Goal: Information Seeking & Learning: Learn about a topic

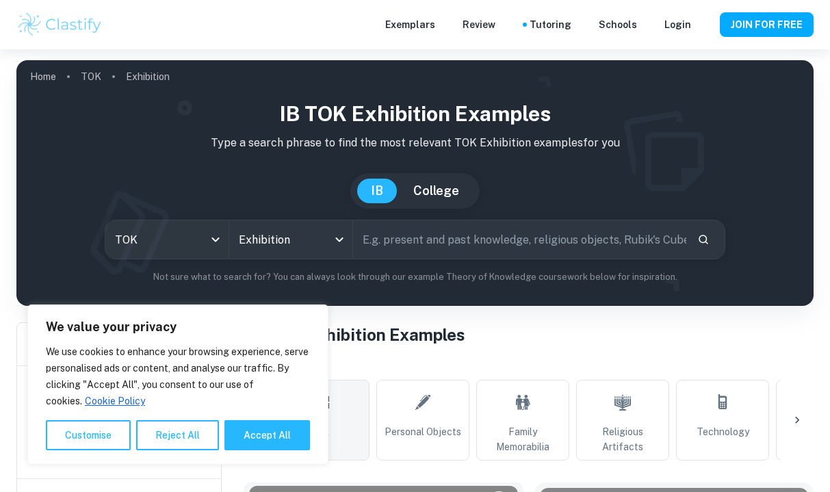
scroll to position [473, 0]
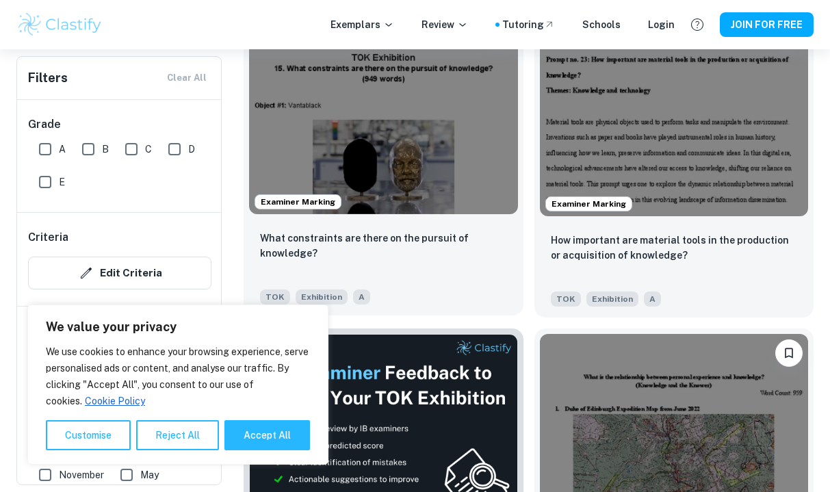
click at [435, 104] on img at bounding box center [383, 113] width 269 height 201
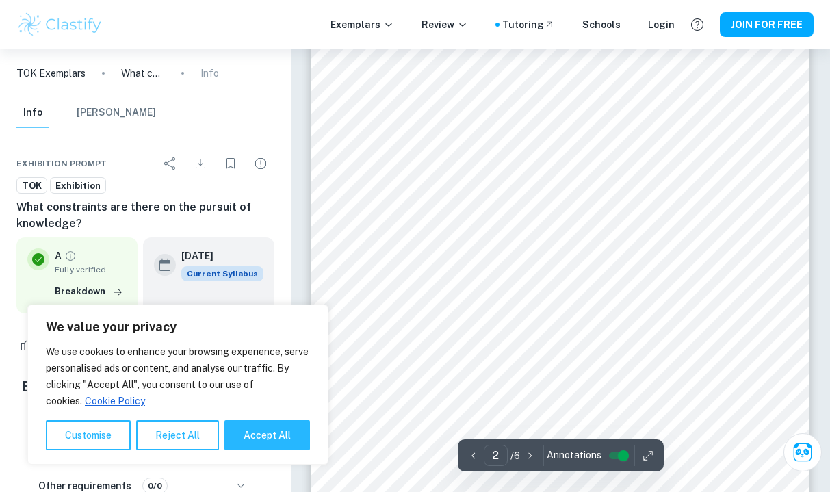
scroll to position [857, 0]
click at [528, 452] on icon "button" at bounding box center [531, 456] width 14 height 14
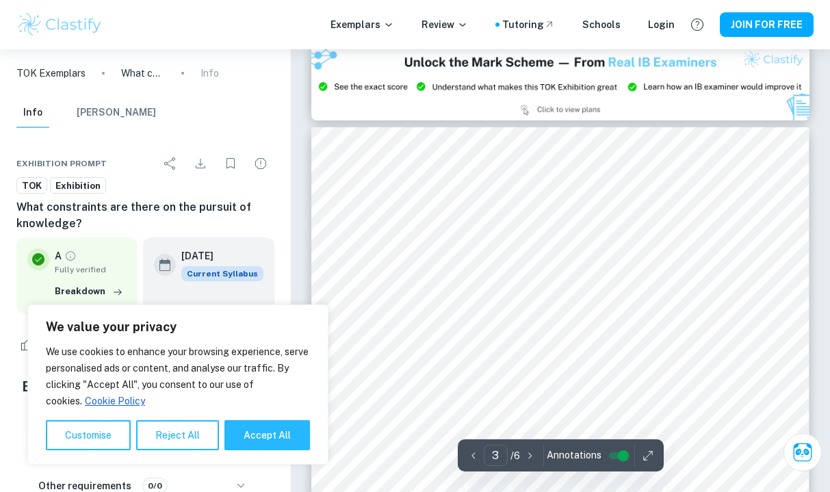
scroll to position [1170, 0]
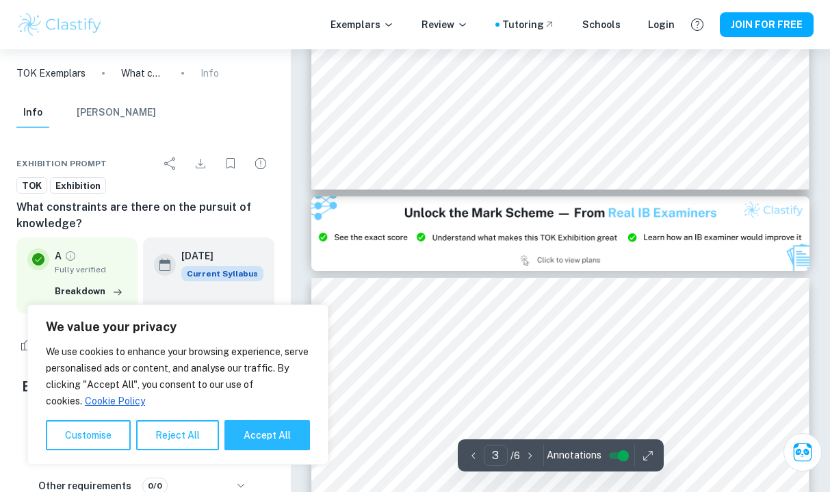
type input "2"
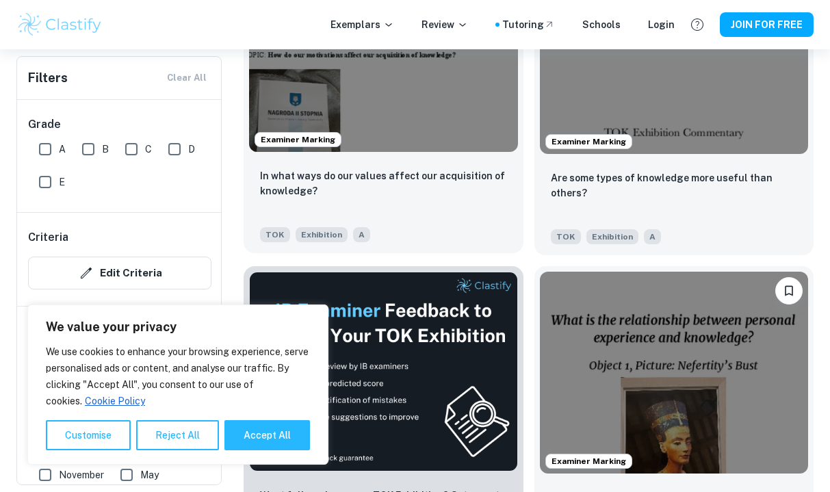
scroll to position [3215, 0]
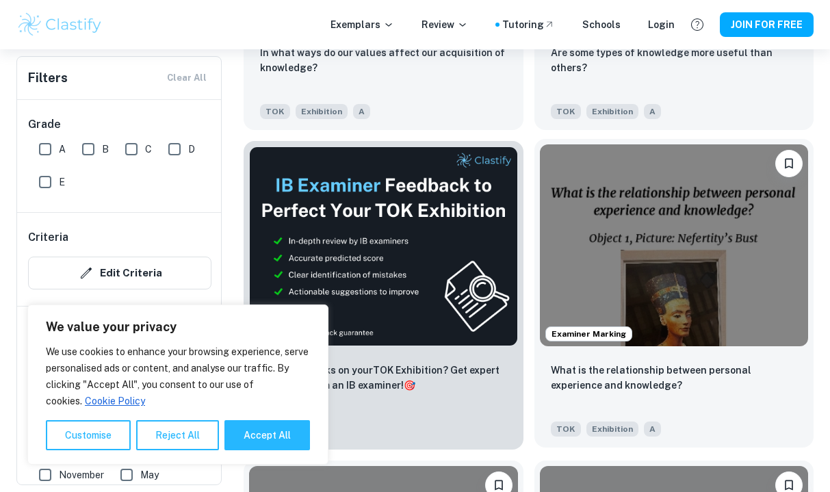
click at [656, 268] on img at bounding box center [674, 244] width 269 height 201
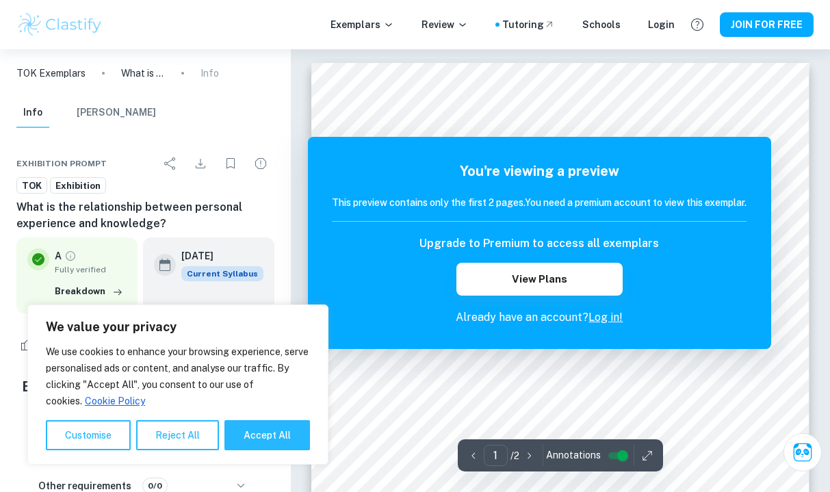
scroll to position [3, 0]
